Goal: Information Seeking & Learning: Learn about a topic

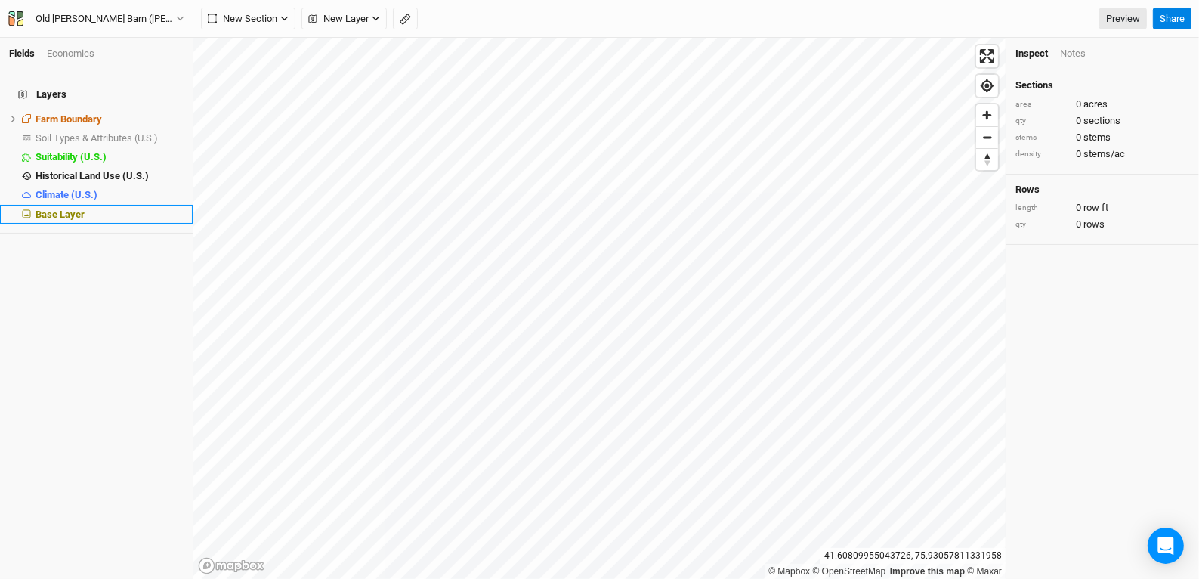
click at [56, 208] on span "Base Layer" at bounding box center [59, 213] width 49 height 11
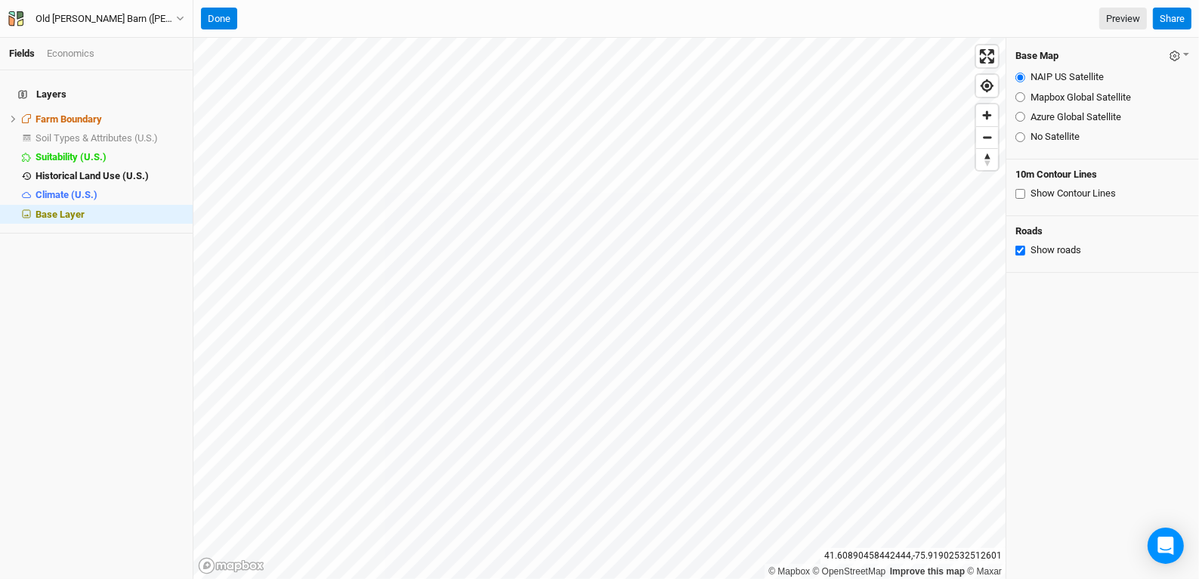
click at [1020, 110] on div "Azure Global Satellite" at bounding box center [1102, 117] width 174 height 14
click at [1020, 113] on input "Azure Global Satellite" at bounding box center [1020, 117] width 10 height 10
radio input "true"
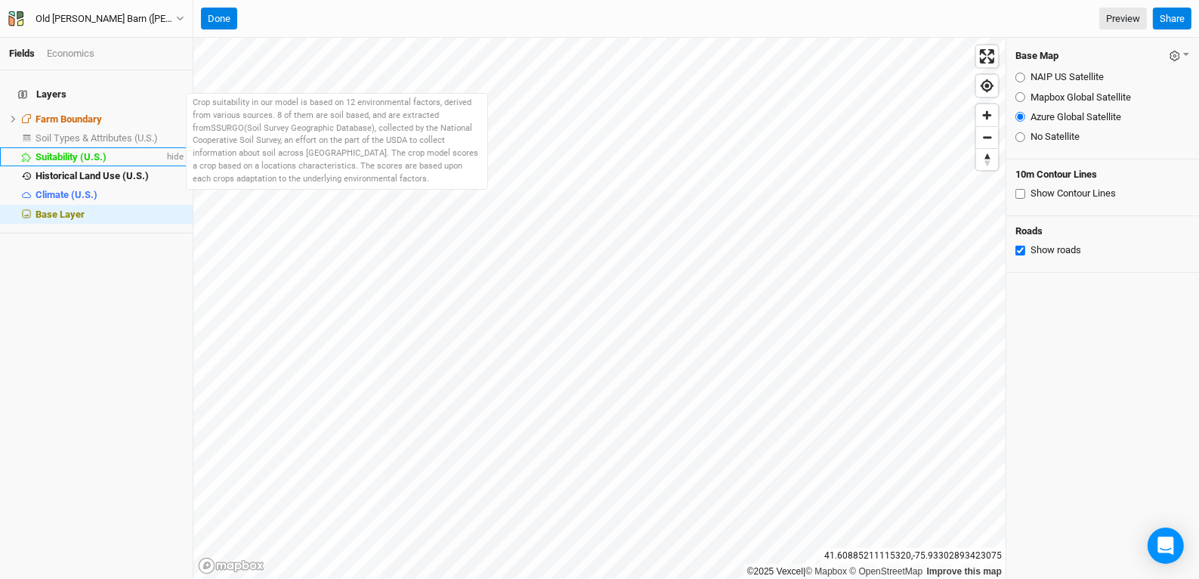
click at [85, 151] on span "Suitability (U.S.)" at bounding box center [70, 156] width 71 height 11
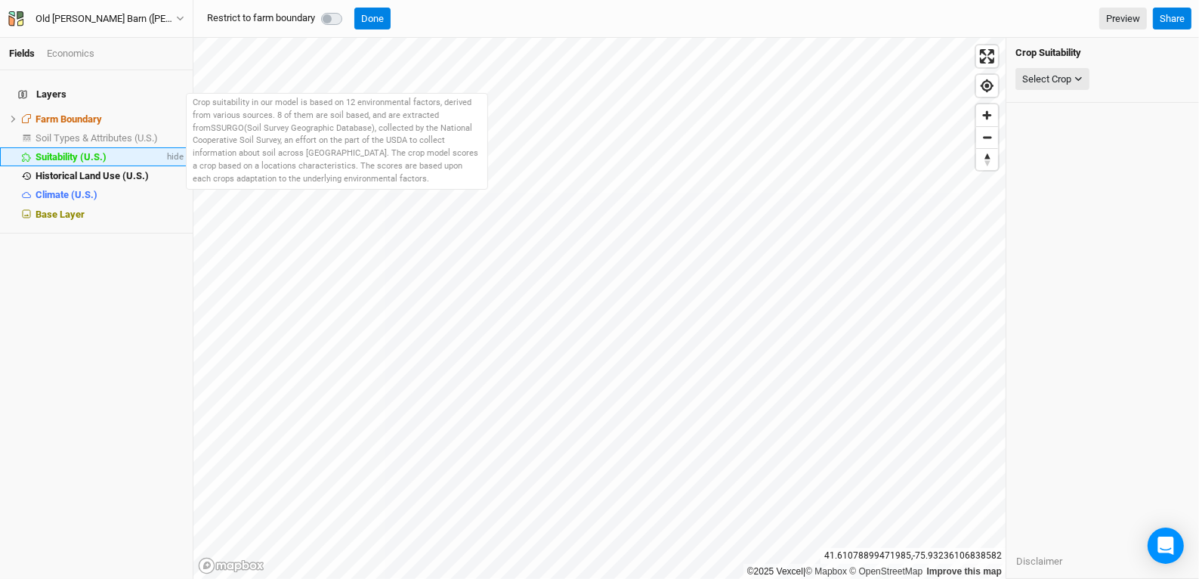
click at [80, 151] on span "Suitability (U.S.)" at bounding box center [70, 156] width 71 height 11
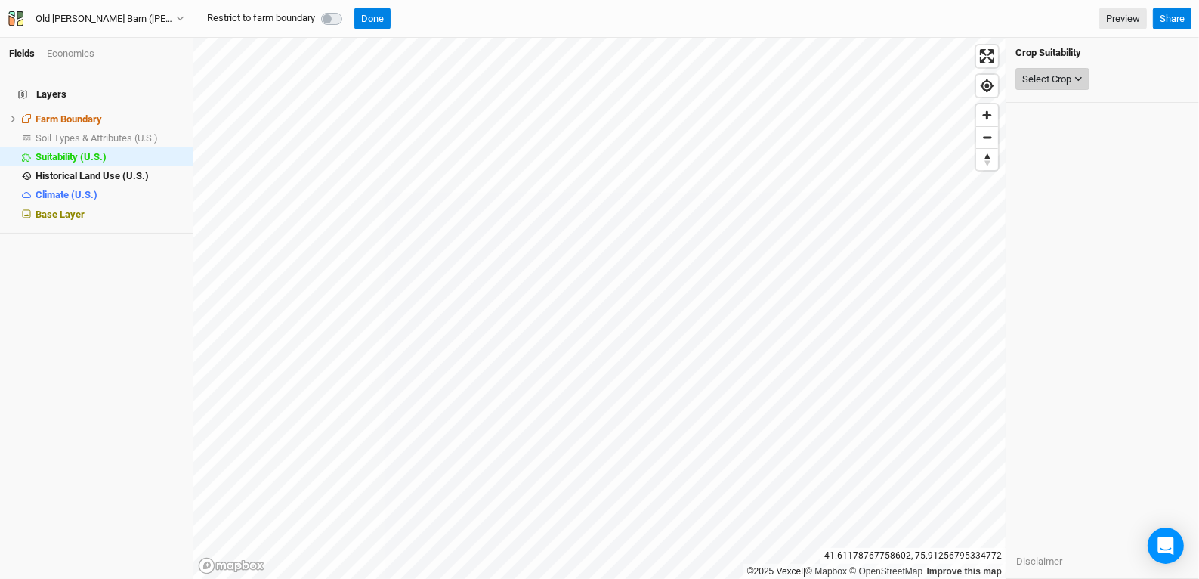
click at [1067, 85] on div "Select Crop" at bounding box center [1046, 79] width 49 height 15
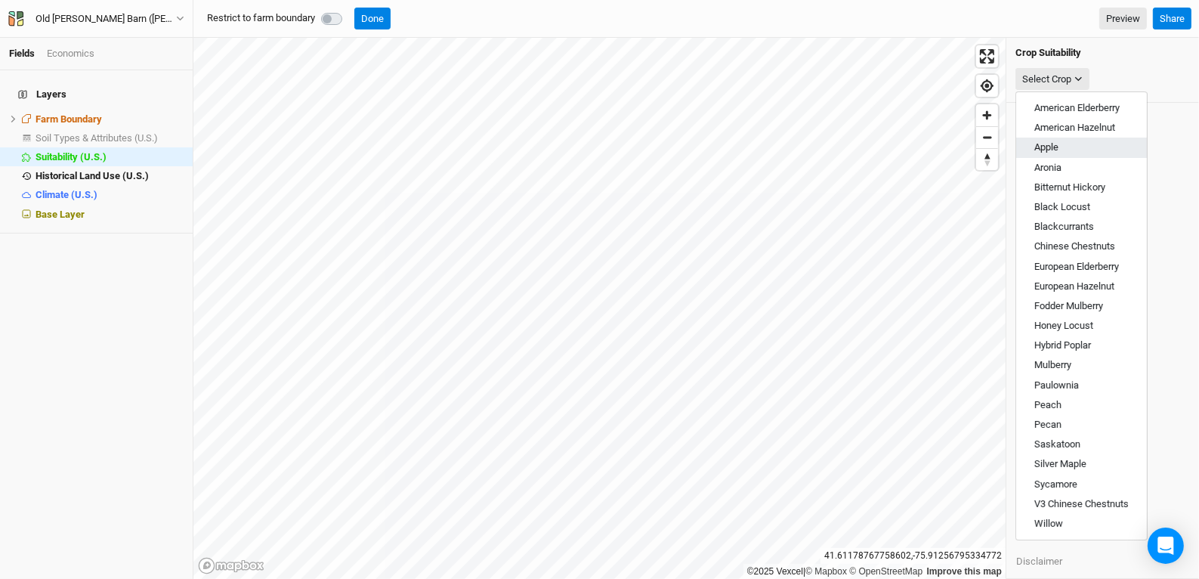
click at [1088, 146] on button "Apple" at bounding box center [1081, 147] width 131 height 20
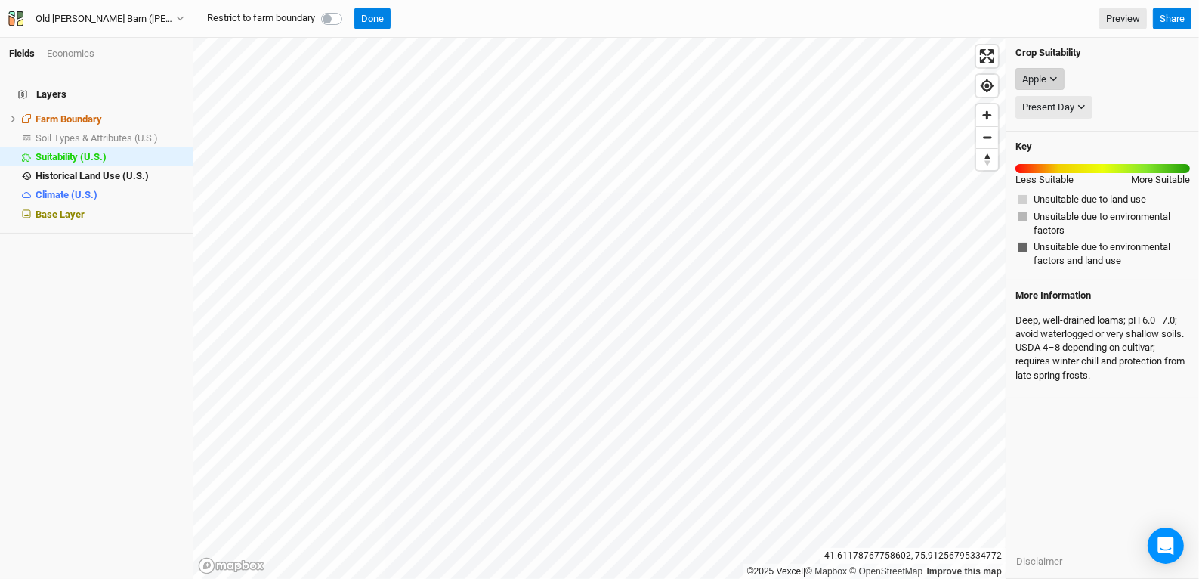
click at [1053, 76] on icon "button" at bounding box center [1053, 79] width 8 height 8
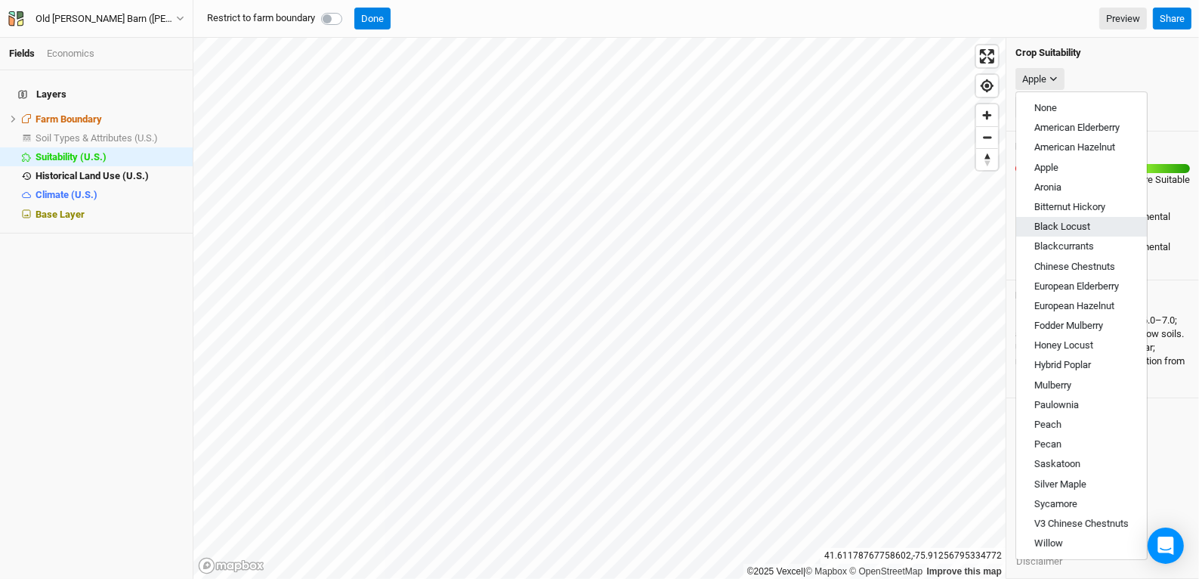
click at [1079, 230] on span "Black Locust" at bounding box center [1062, 226] width 56 height 11
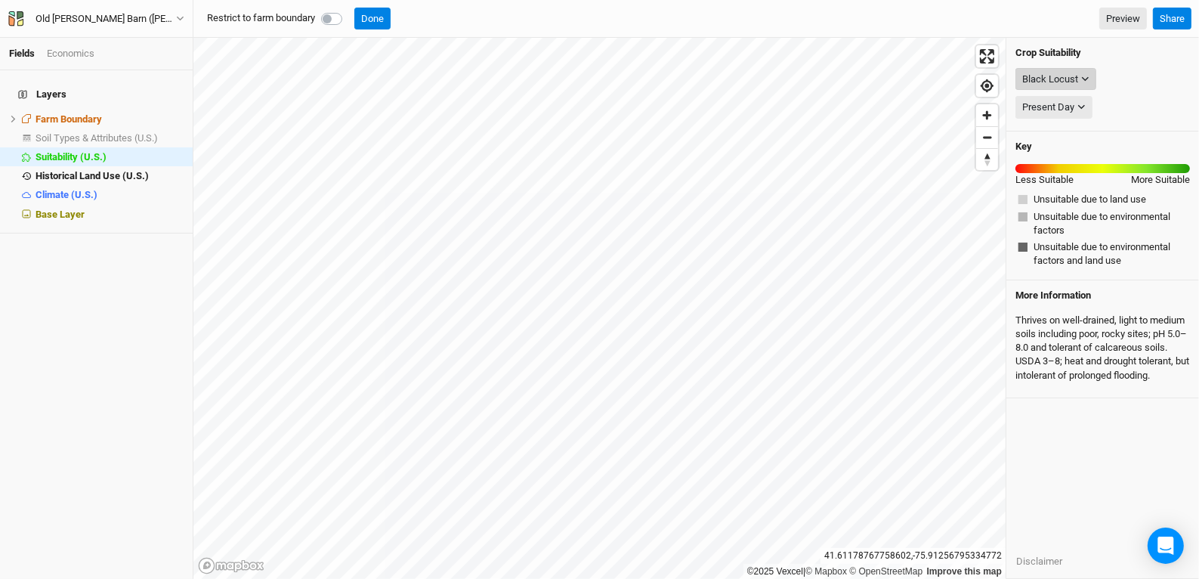
click at [1076, 74] on div "Black Locust" at bounding box center [1050, 79] width 56 height 15
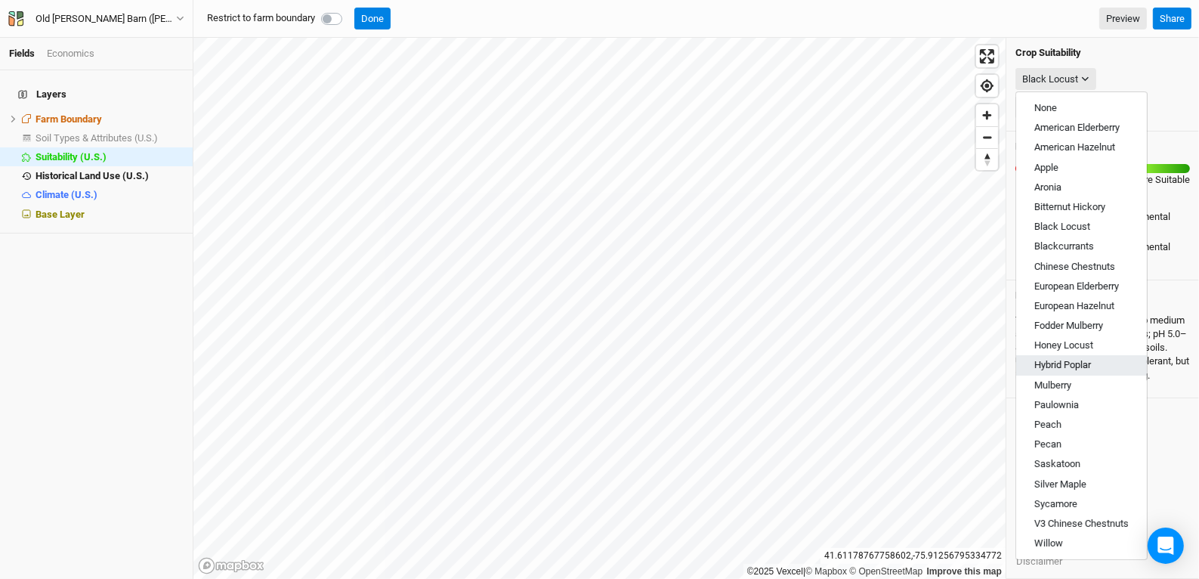
click at [1077, 364] on span "Hybrid Poplar" at bounding box center [1062, 364] width 57 height 11
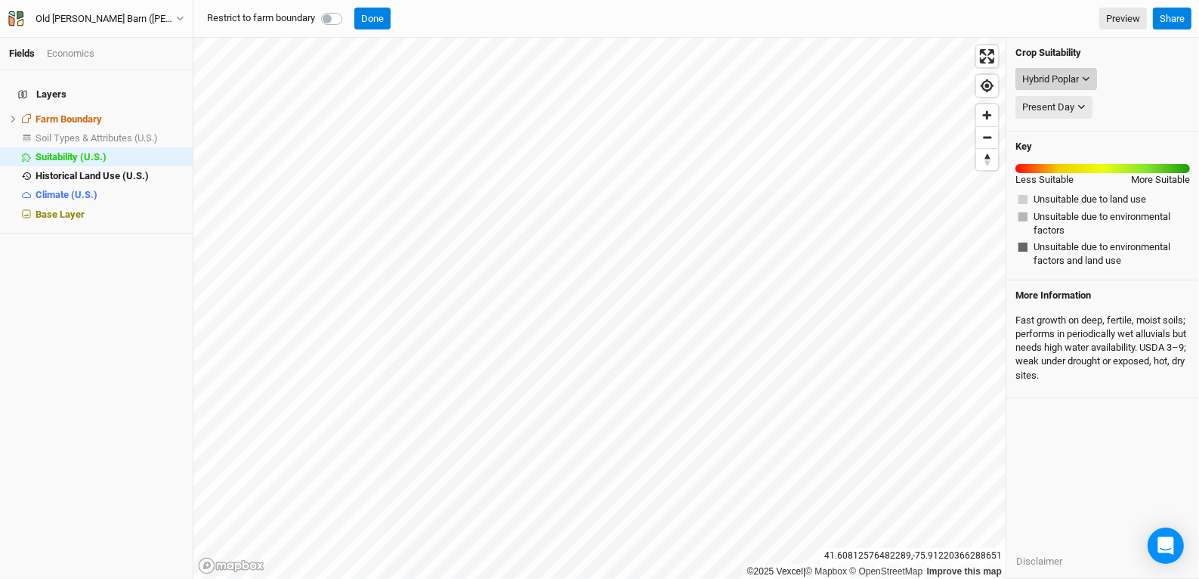
click at [1088, 76] on icon "button" at bounding box center [1086, 79] width 8 height 8
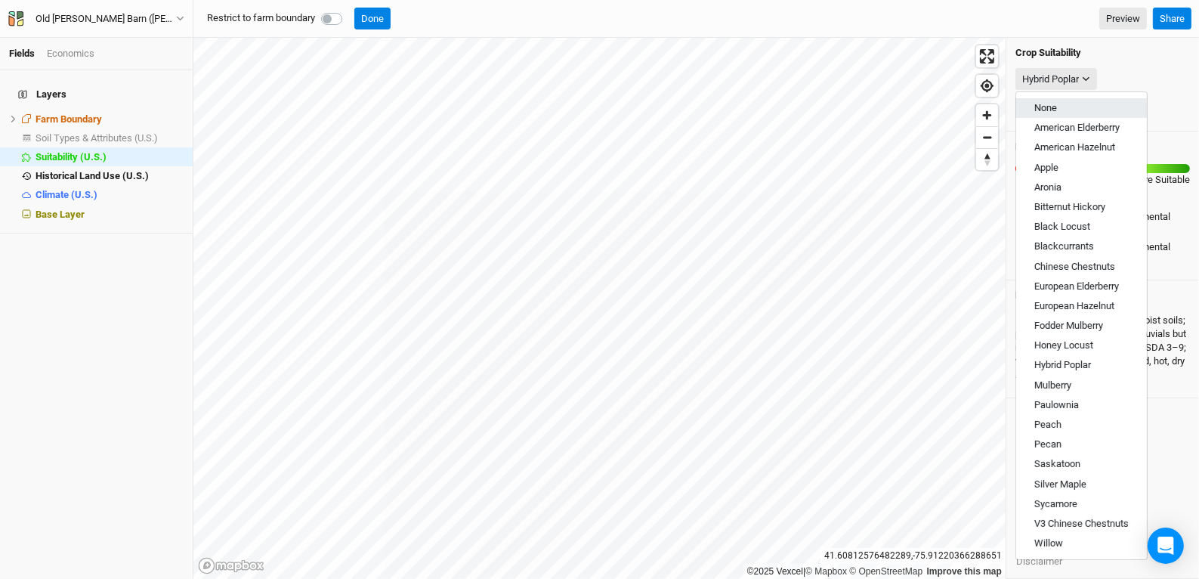
click at [1091, 110] on button "None" at bounding box center [1081, 108] width 131 height 20
